Goal: Communication & Community: Participate in discussion

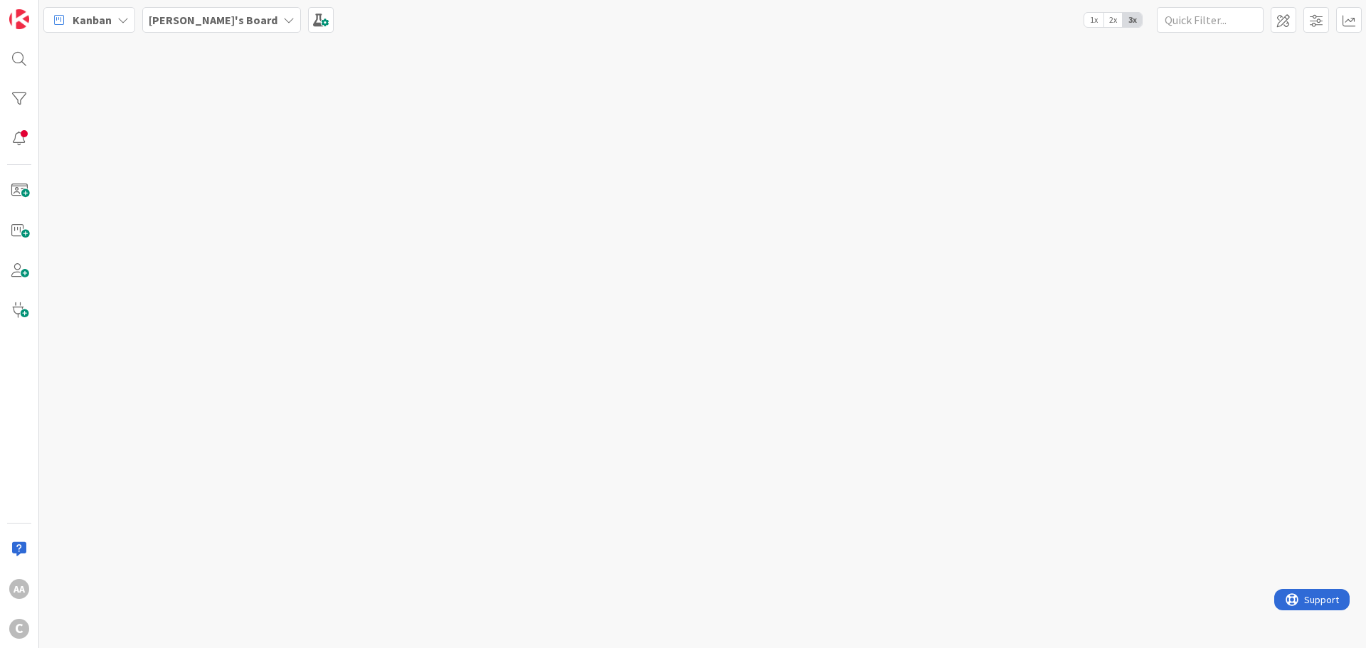
click at [229, 26] on div "[PERSON_NAME]'s Board" at bounding box center [221, 20] width 159 height 26
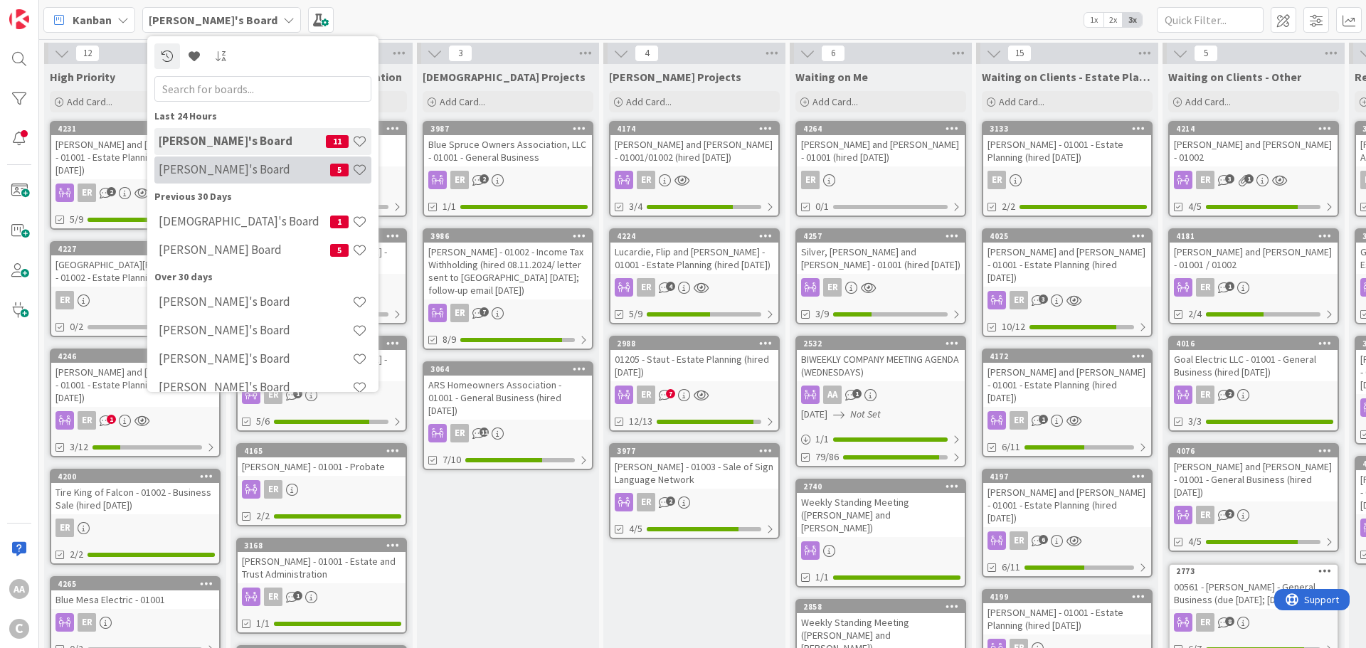
click at [201, 175] on h4 "[PERSON_NAME]'s Board" at bounding box center [244, 169] width 171 height 14
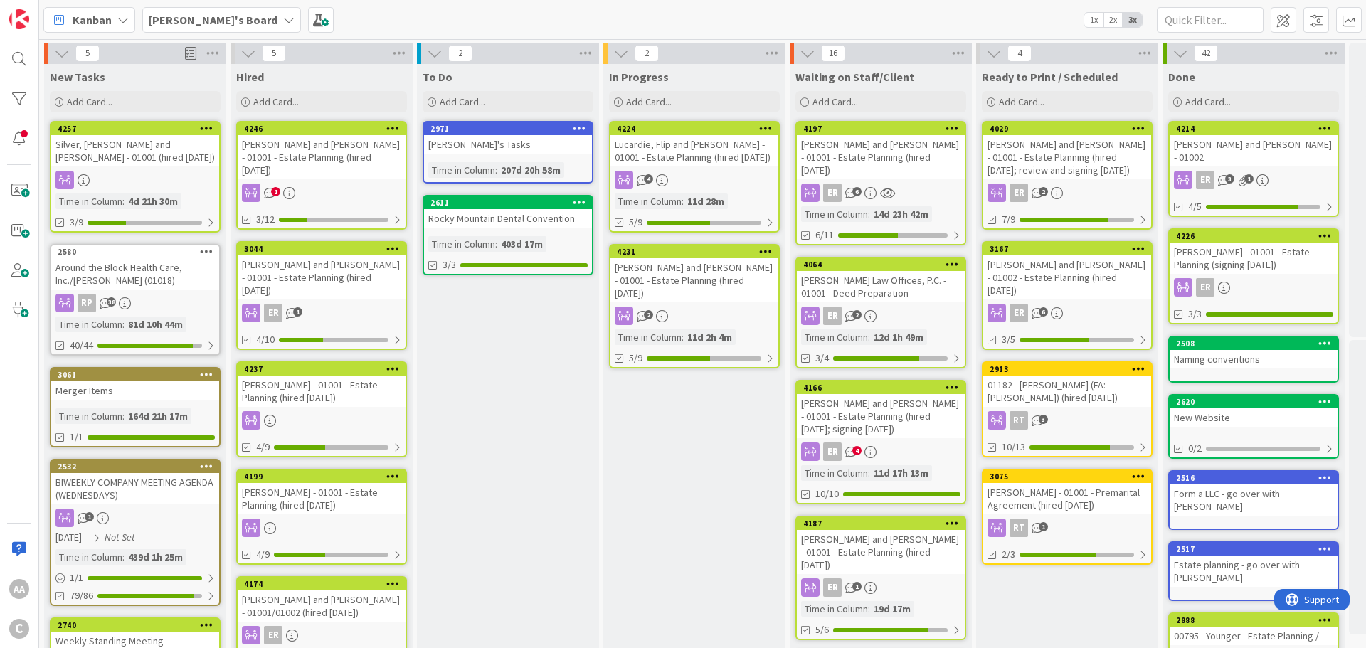
click at [687, 277] on div "[PERSON_NAME] and [PERSON_NAME] - 01001 - Estate Planning (hired [DATE])" at bounding box center [695, 280] width 168 height 44
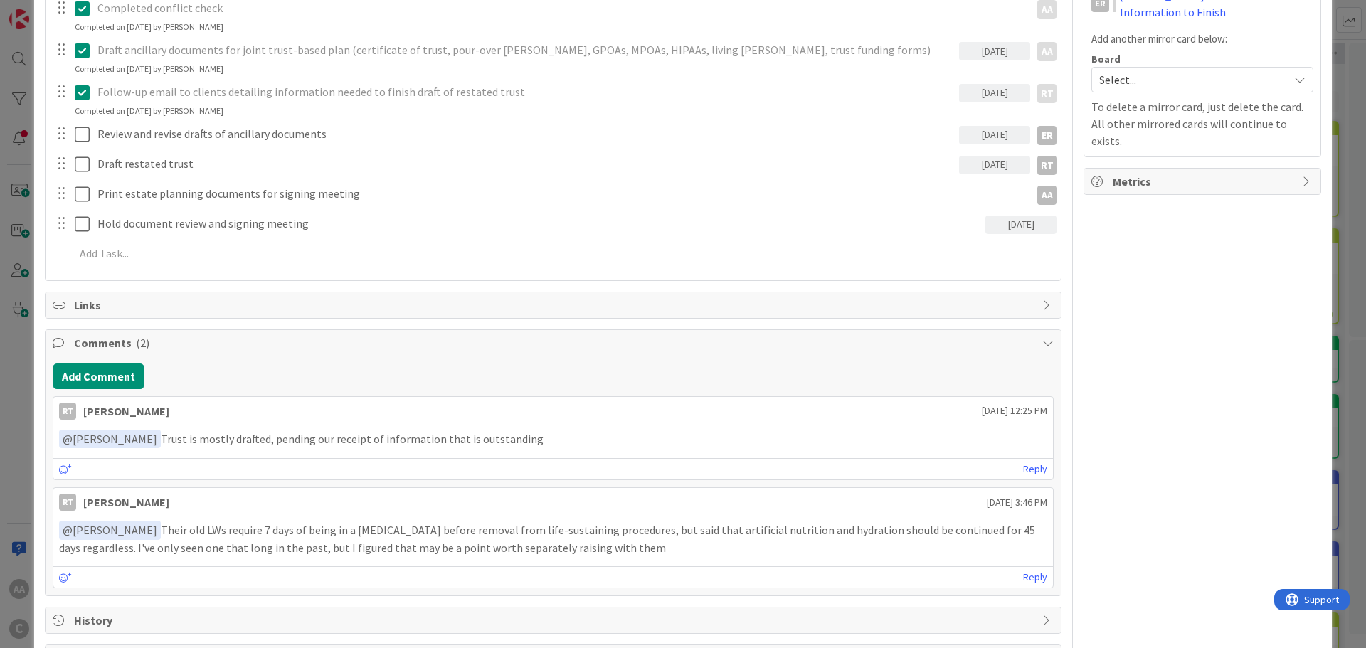
scroll to position [427, 0]
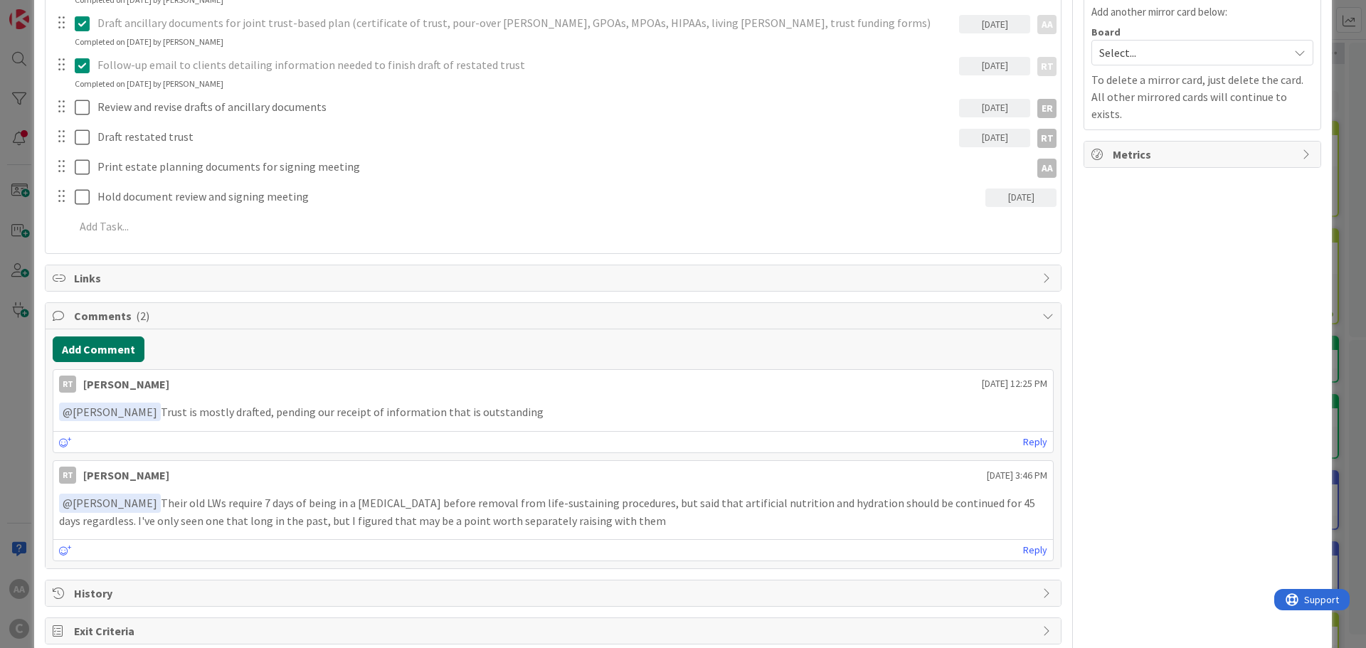
click at [115, 352] on button "Add Comment" at bounding box center [99, 350] width 92 height 26
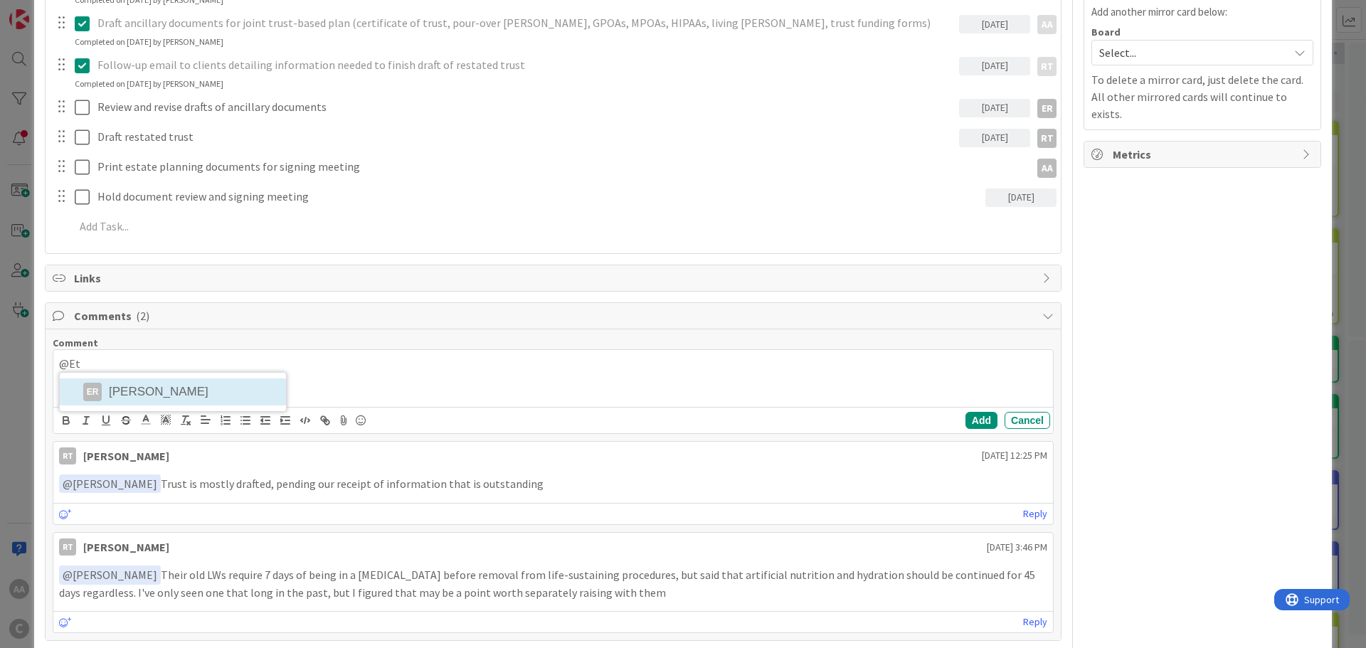
click at [133, 384] on div "@Et ER [PERSON_NAME]" at bounding box center [553, 378] width 1000 height 57
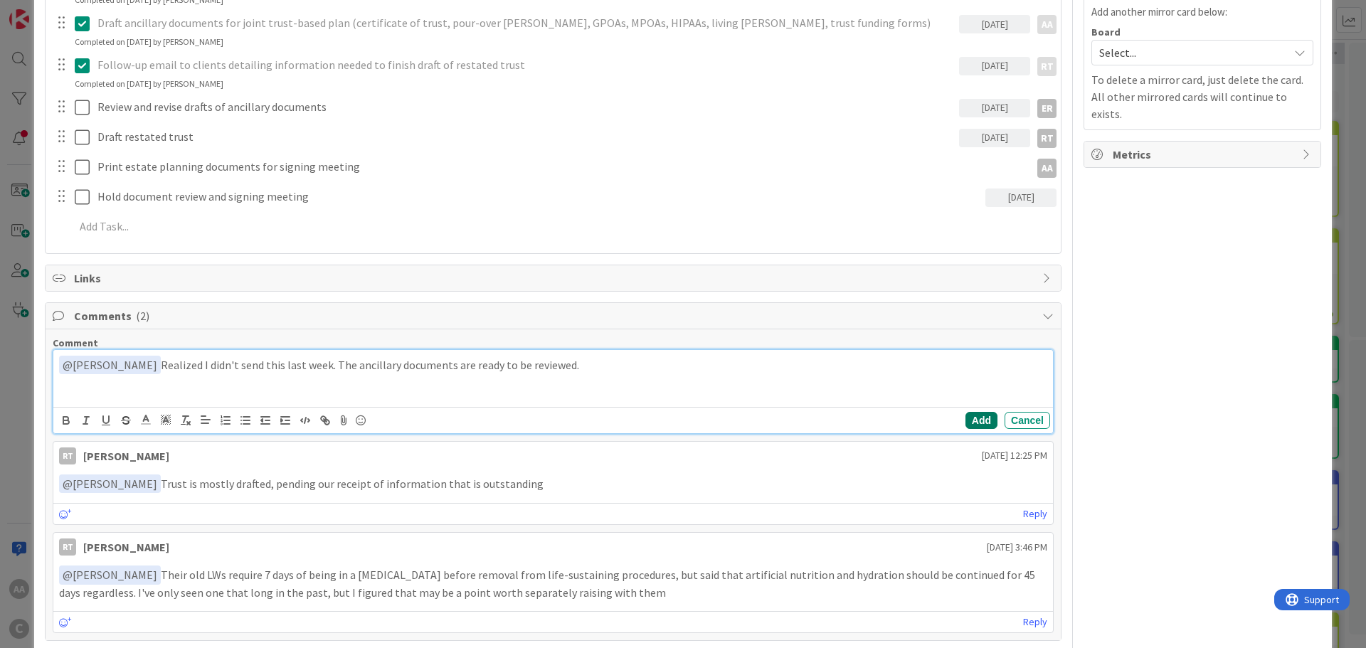
click at [966, 420] on button "Add" at bounding box center [982, 420] width 32 height 17
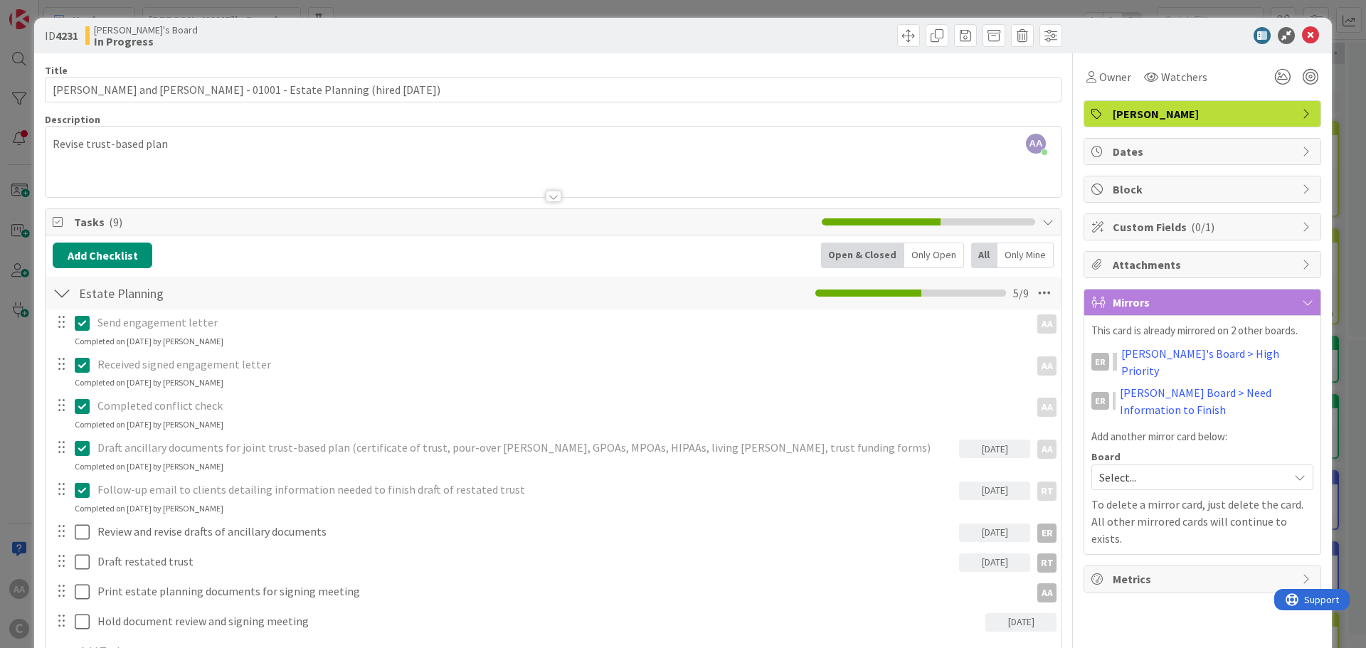
scroll to position [0, 0]
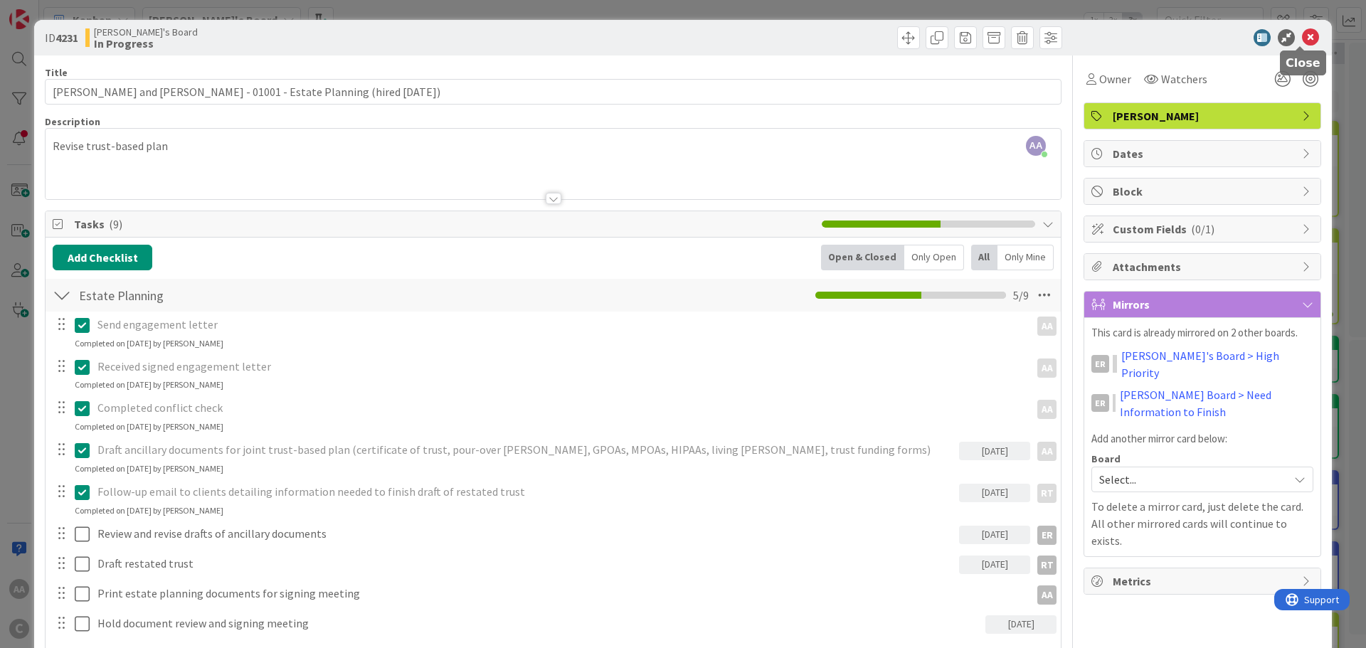
click at [1302, 33] on icon at bounding box center [1310, 37] width 17 height 17
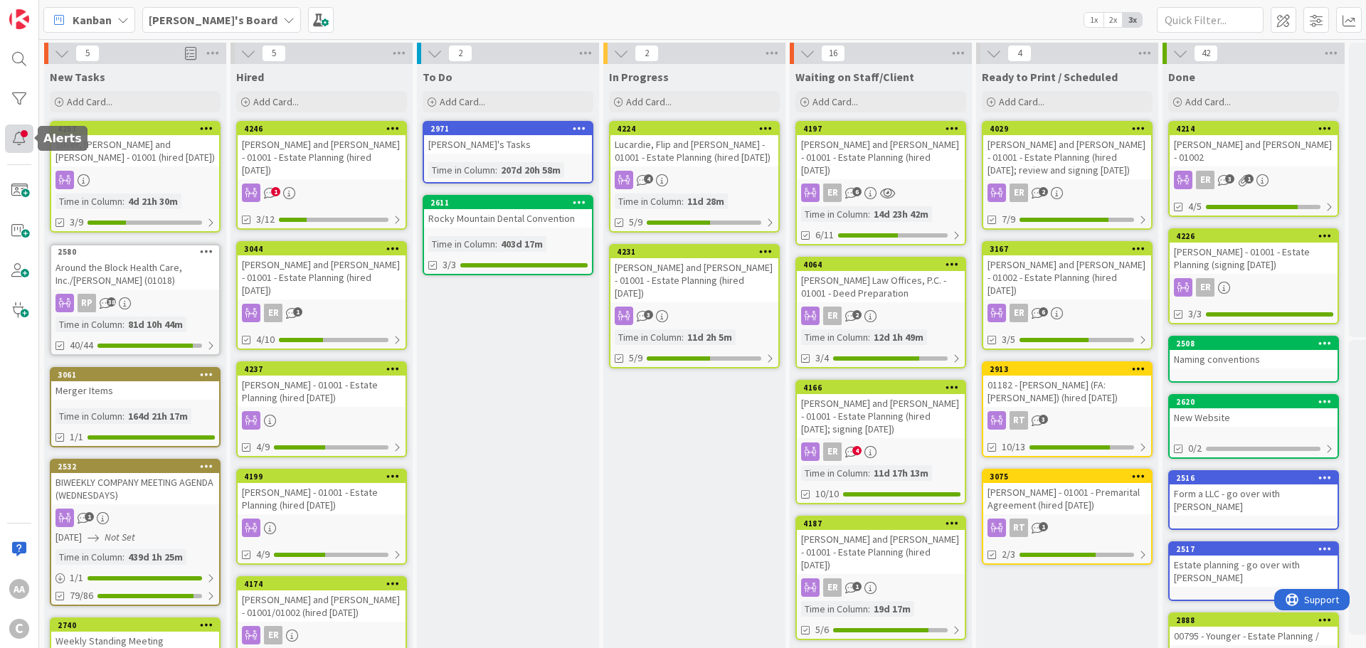
click at [18, 134] on div at bounding box center [19, 139] width 28 height 28
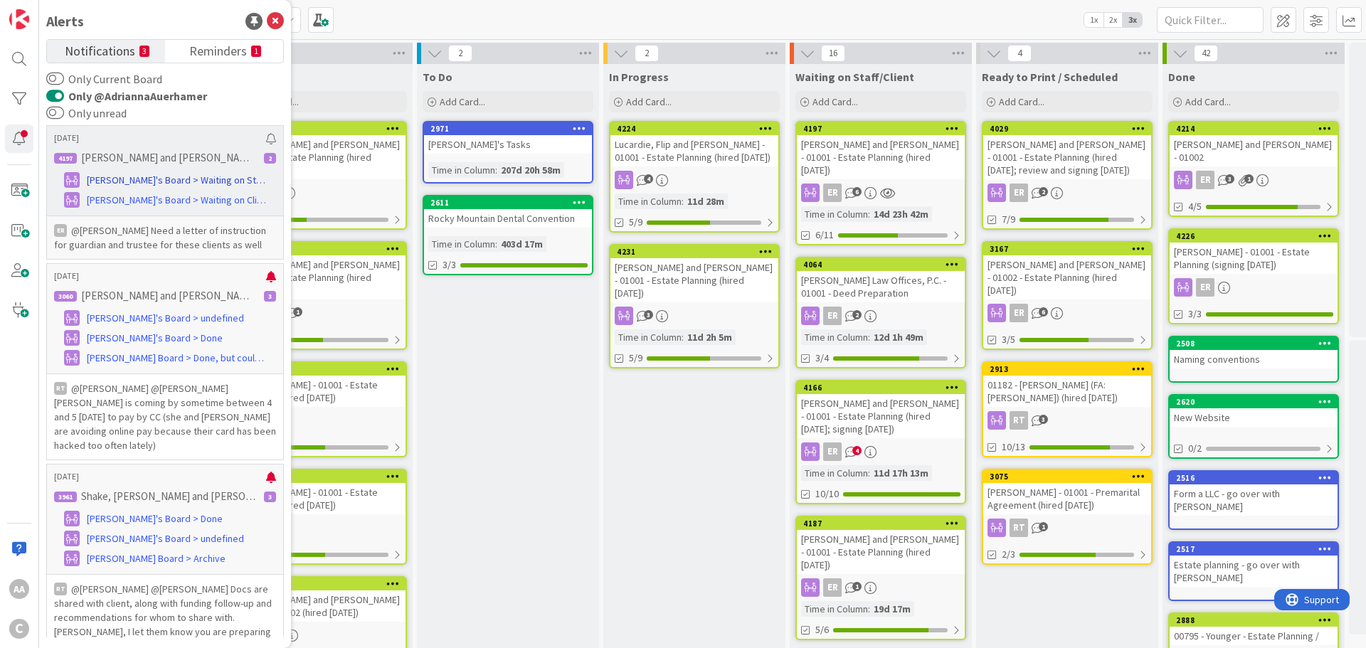
click at [147, 176] on span "[PERSON_NAME]'s Board > Waiting on Staff/Client" at bounding box center [176, 180] width 179 height 15
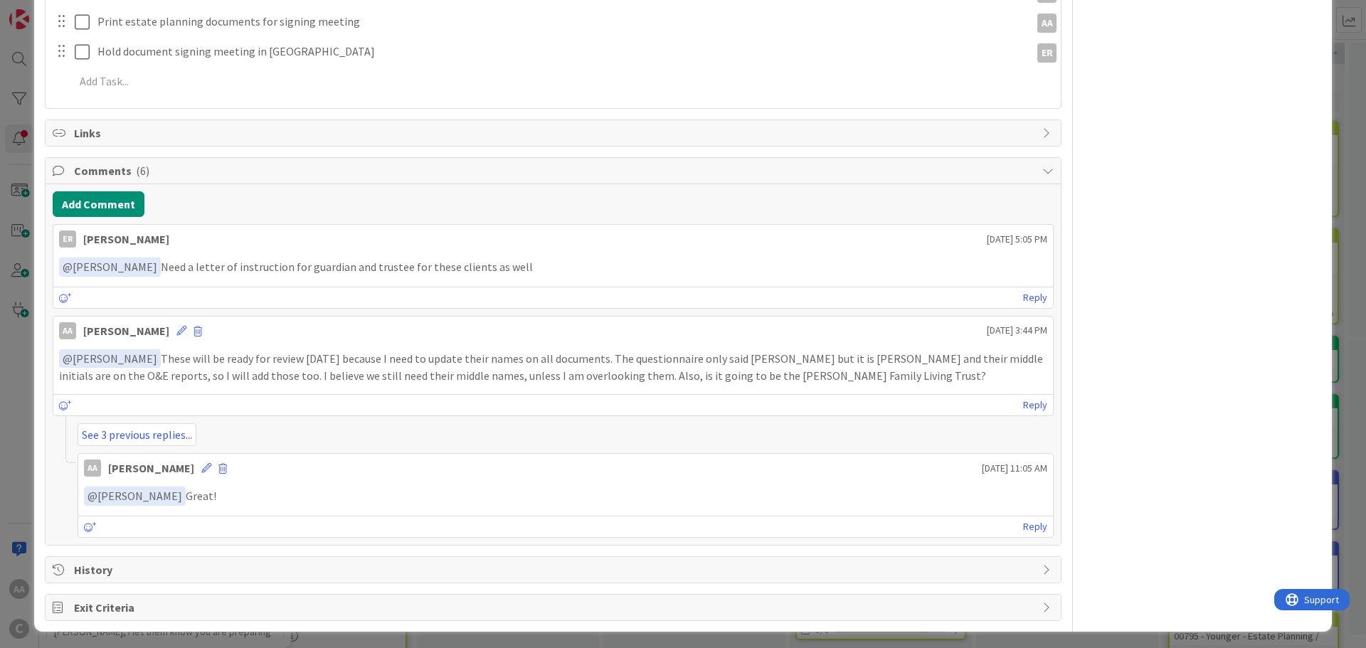
scroll to position [663, 0]
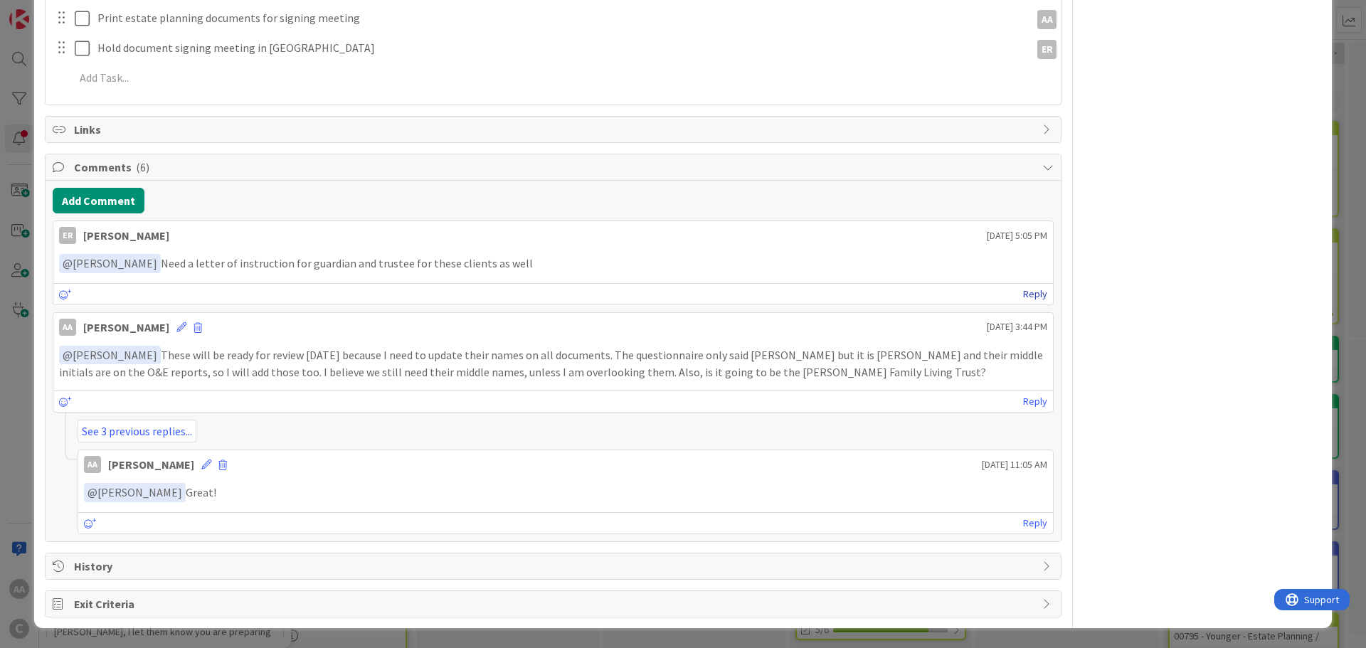
click at [1026, 292] on link "Reply" at bounding box center [1035, 294] width 24 height 18
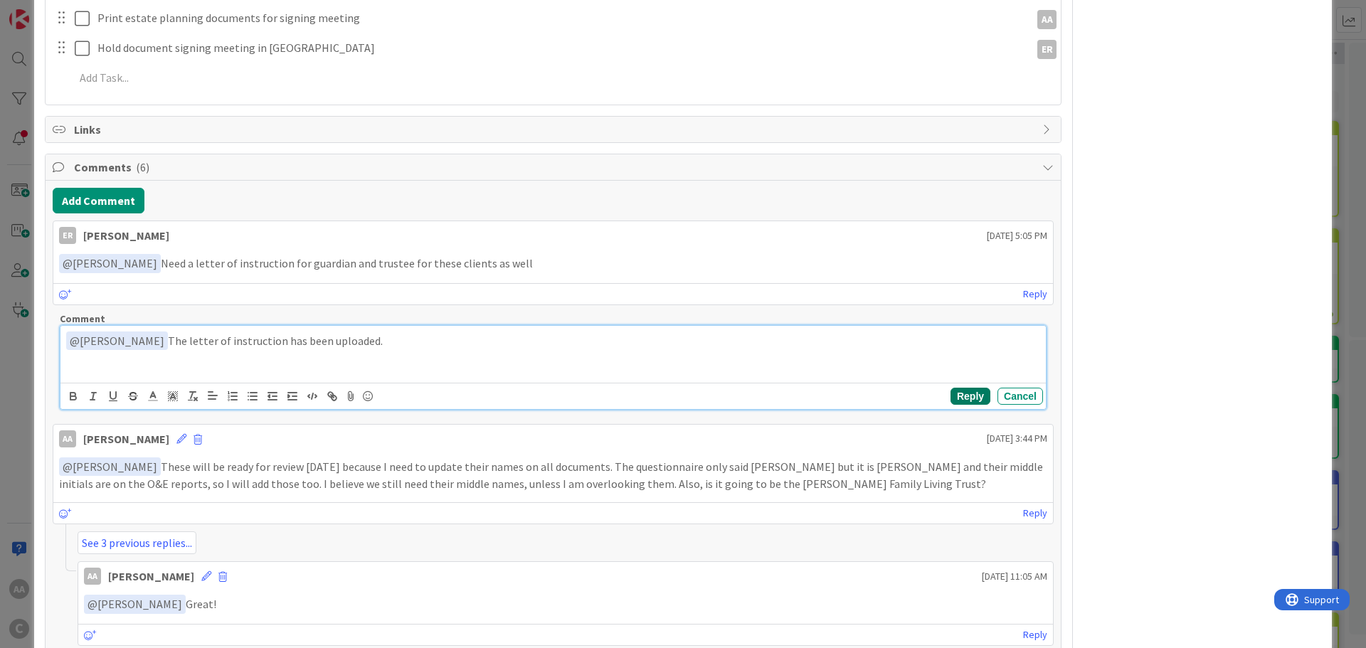
click at [965, 400] on button "Reply" at bounding box center [971, 396] width 40 height 17
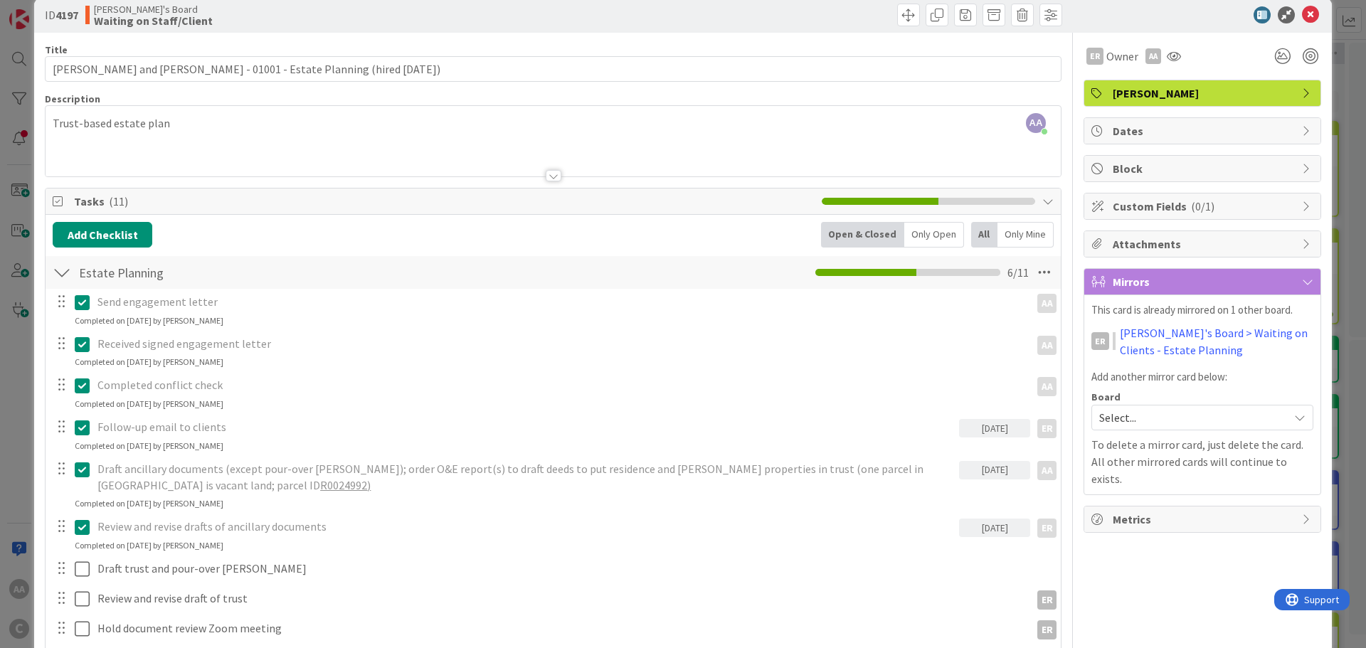
scroll to position [0, 0]
